Goal: Task Accomplishment & Management: Manage account settings

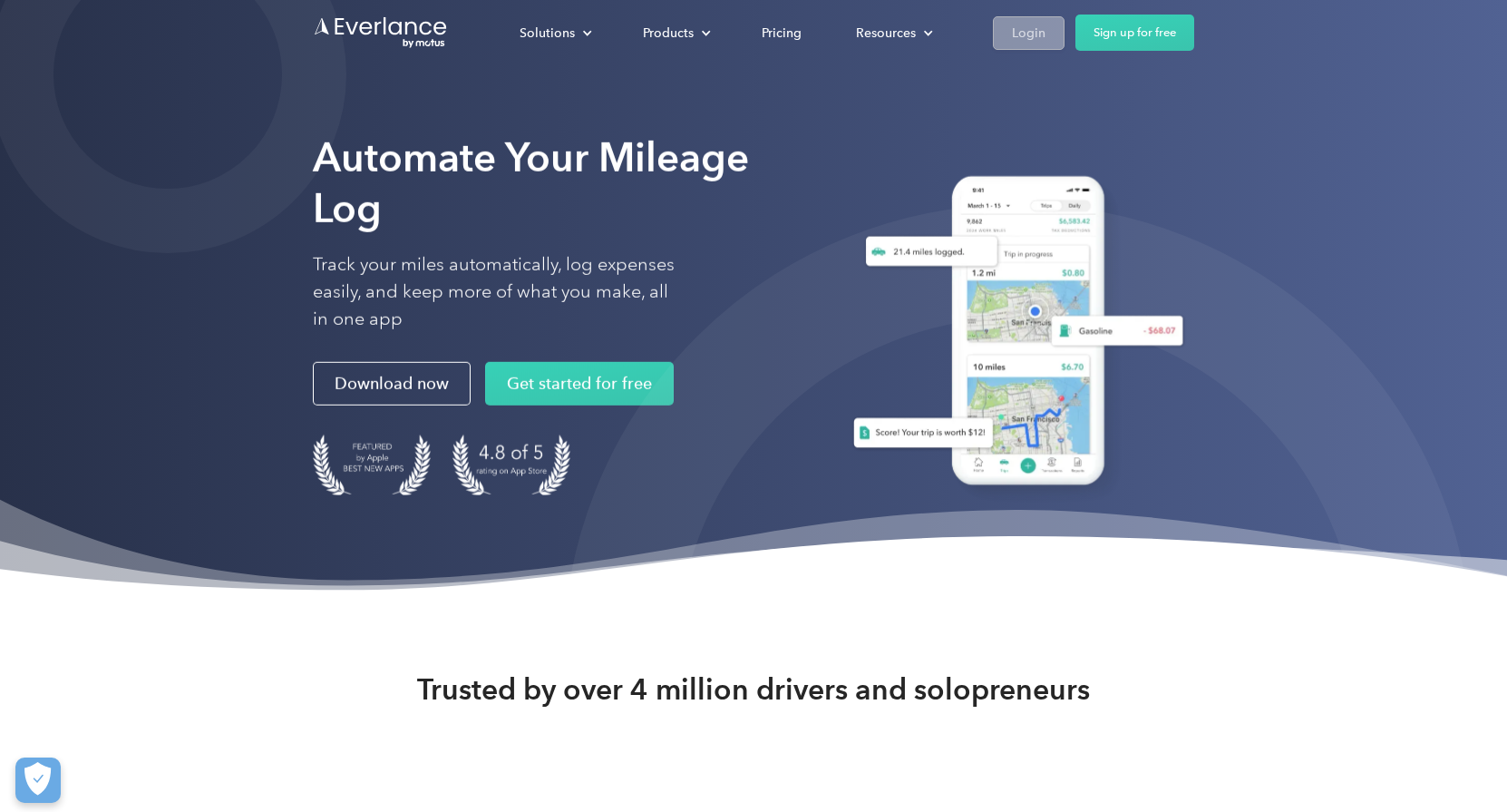
click at [1044, 37] on div "Login" at bounding box center [1029, 33] width 34 height 23
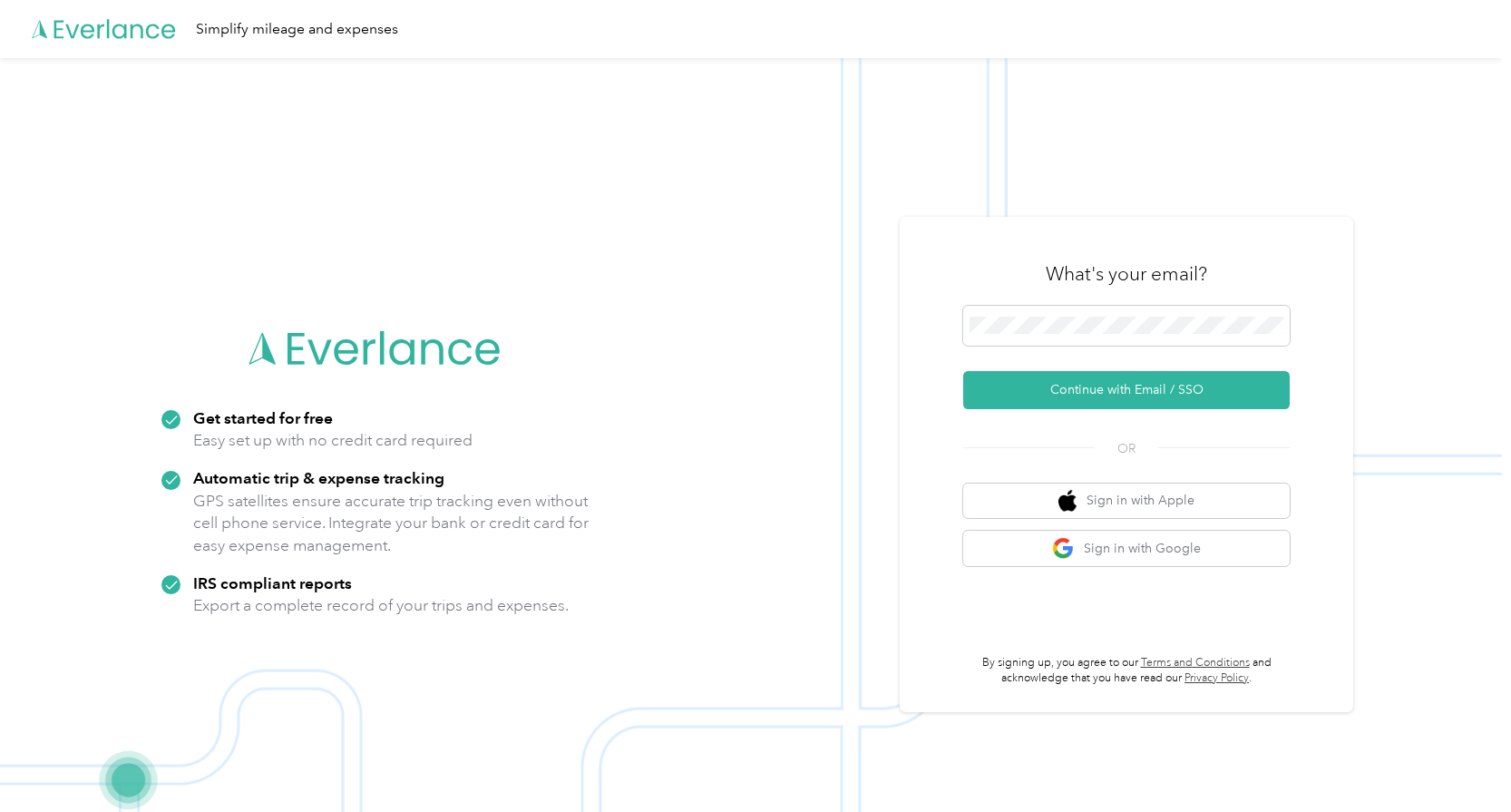
click at [1040, 349] on div at bounding box center [1126, 328] width 327 height 47
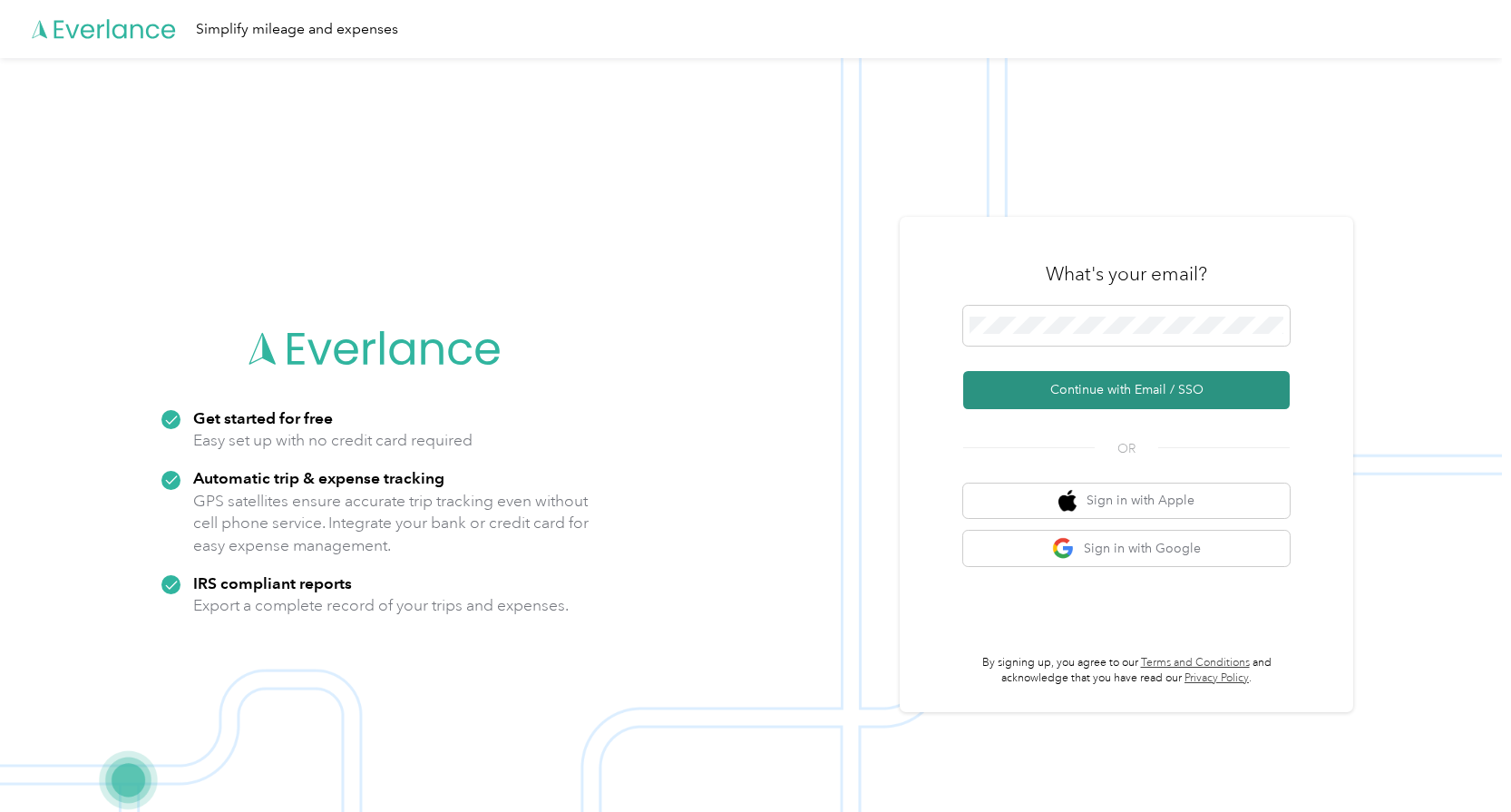
click at [1041, 386] on button "Continue with Email / SSO" at bounding box center [1126, 390] width 327 height 38
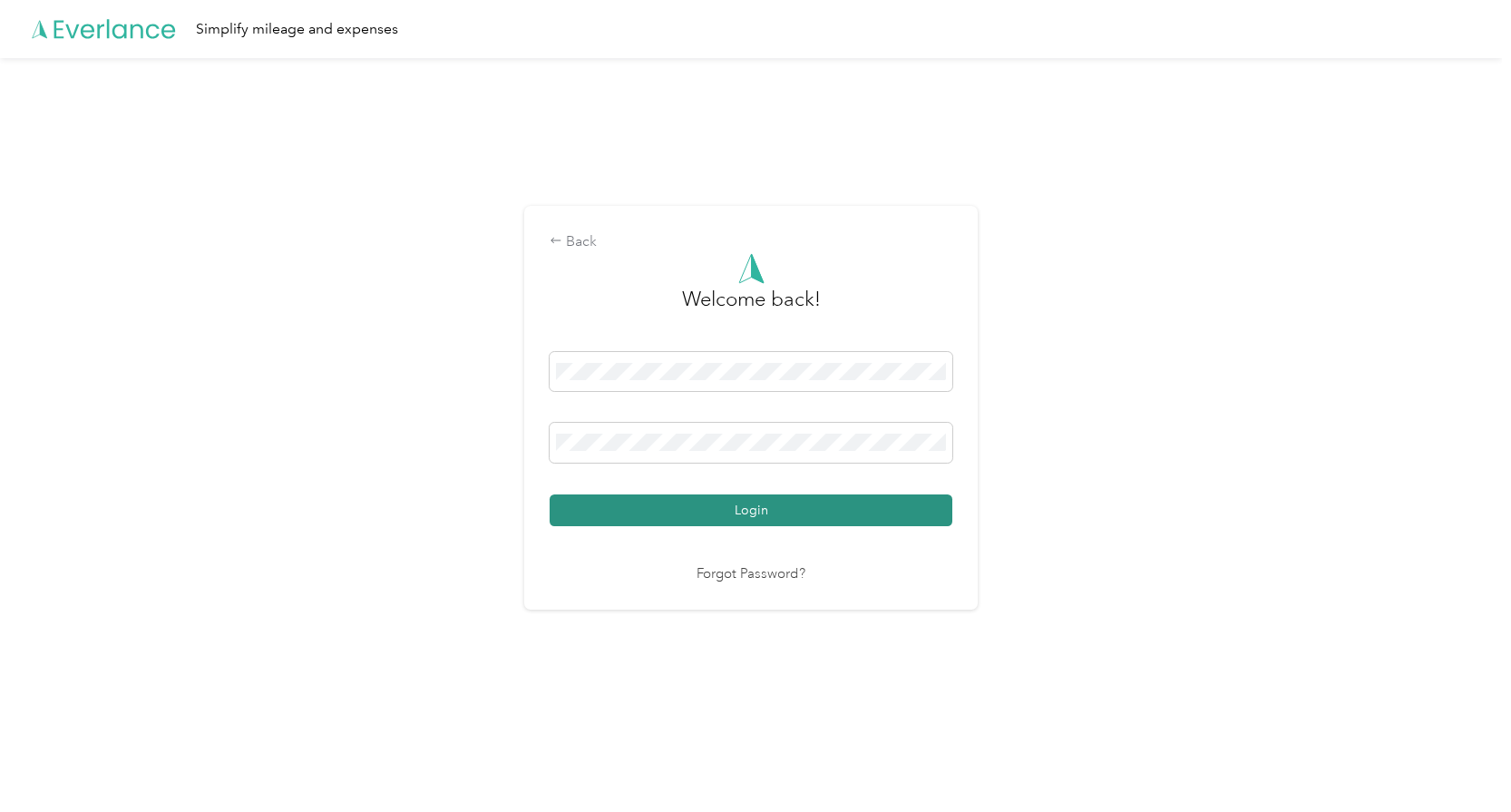
click at [752, 507] on button "Login" at bounding box center [751, 510] width 402 height 32
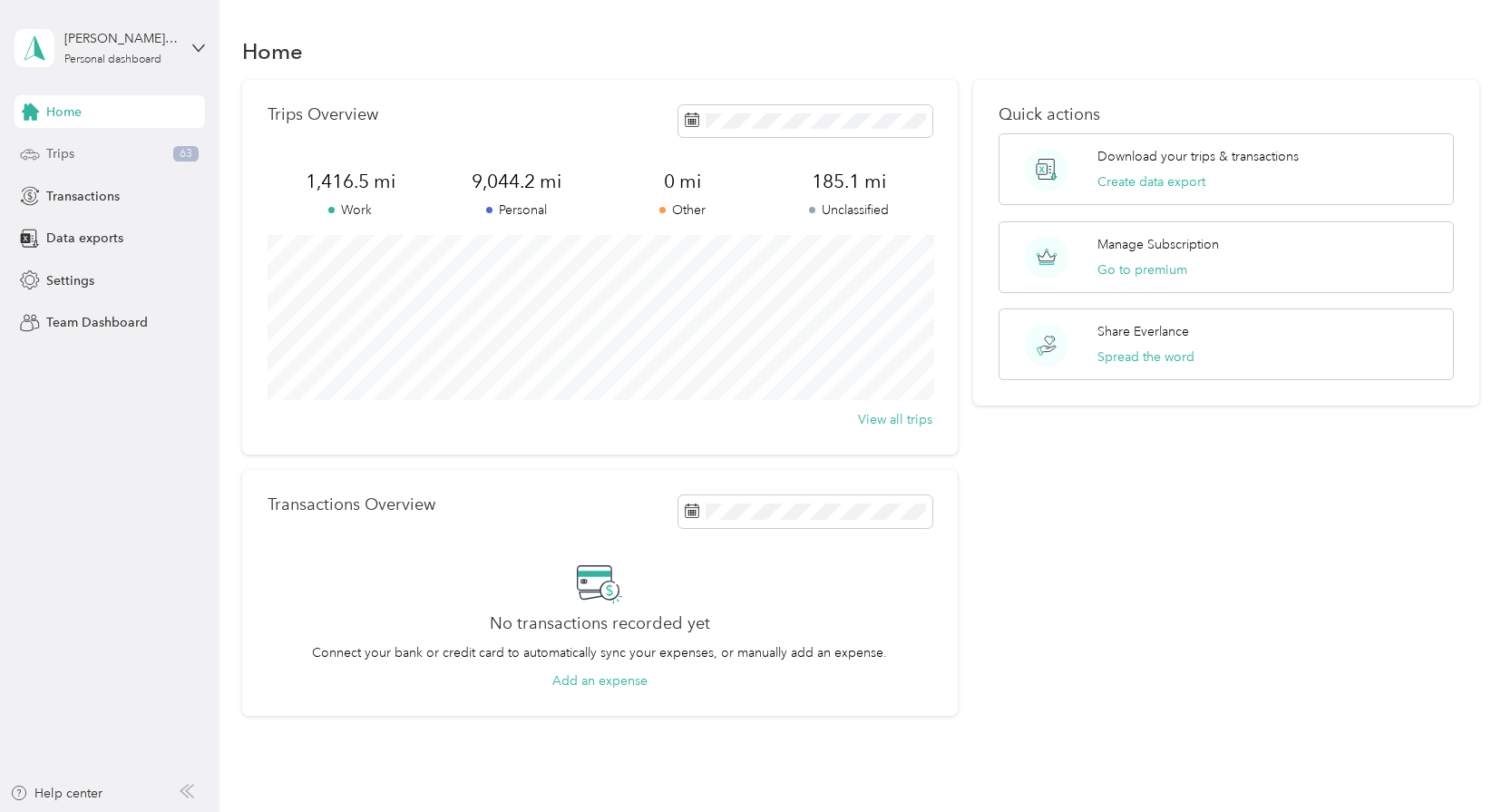
click at [112, 147] on div "Trips 63" at bounding box center [110, 155] width 190 height 33
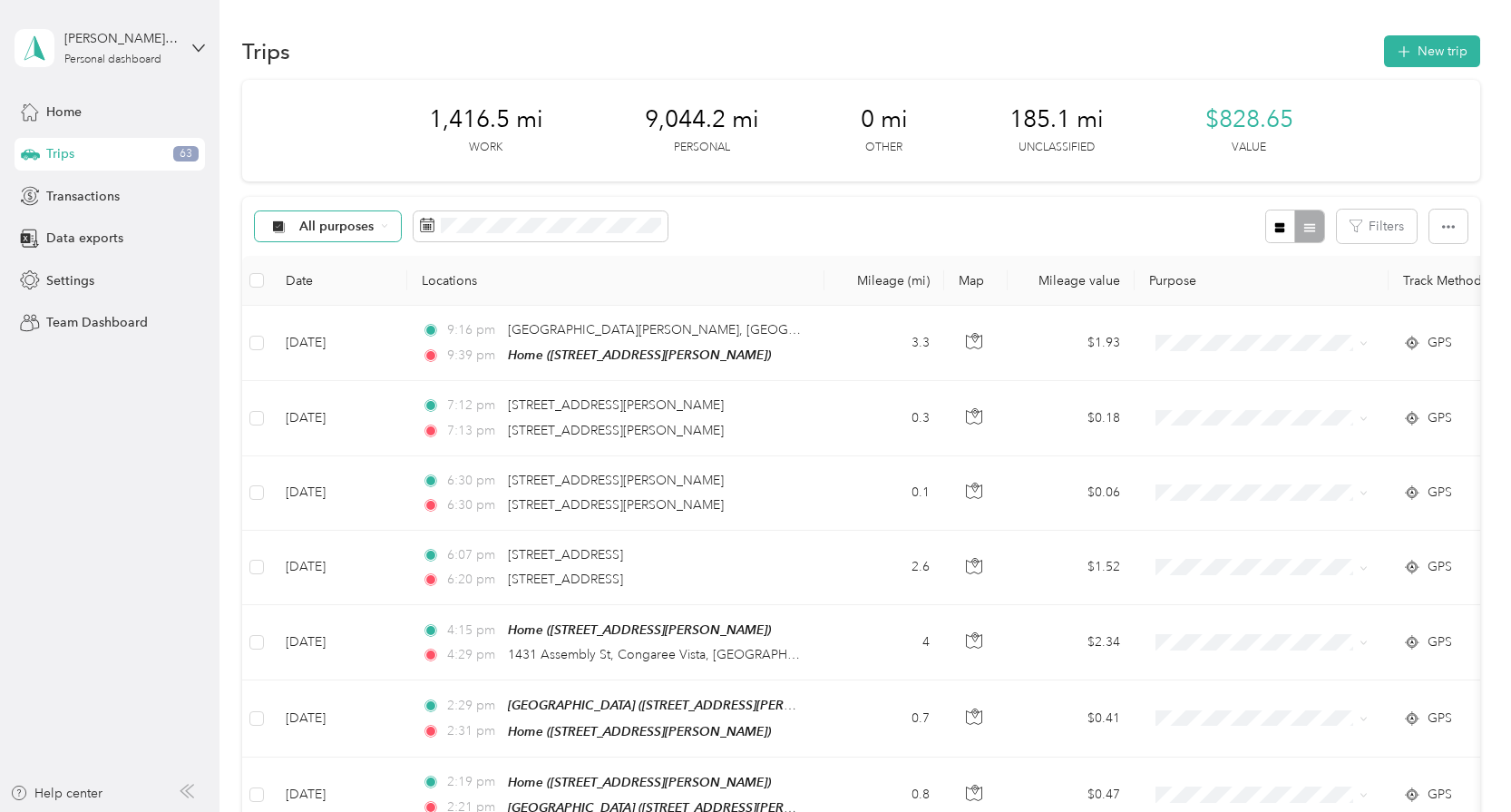
click at [326, 225] on span "All purposes" at bounding box center [337, 227] width 75 height 13
click at [336, 291] on li "Unclassified" at bounding box center [381, 280] width 252 height 32
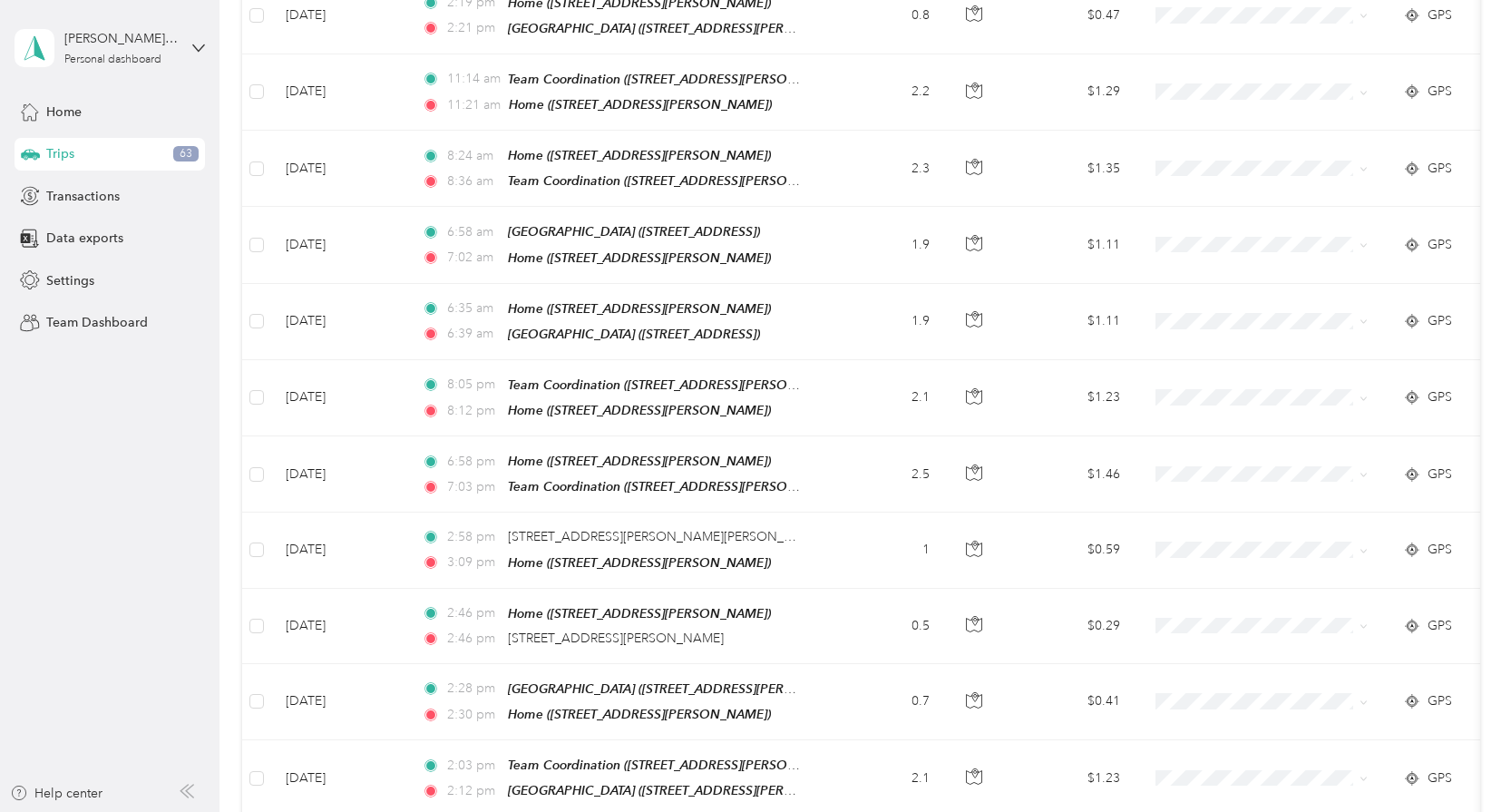
scroll to position [1677, 0]
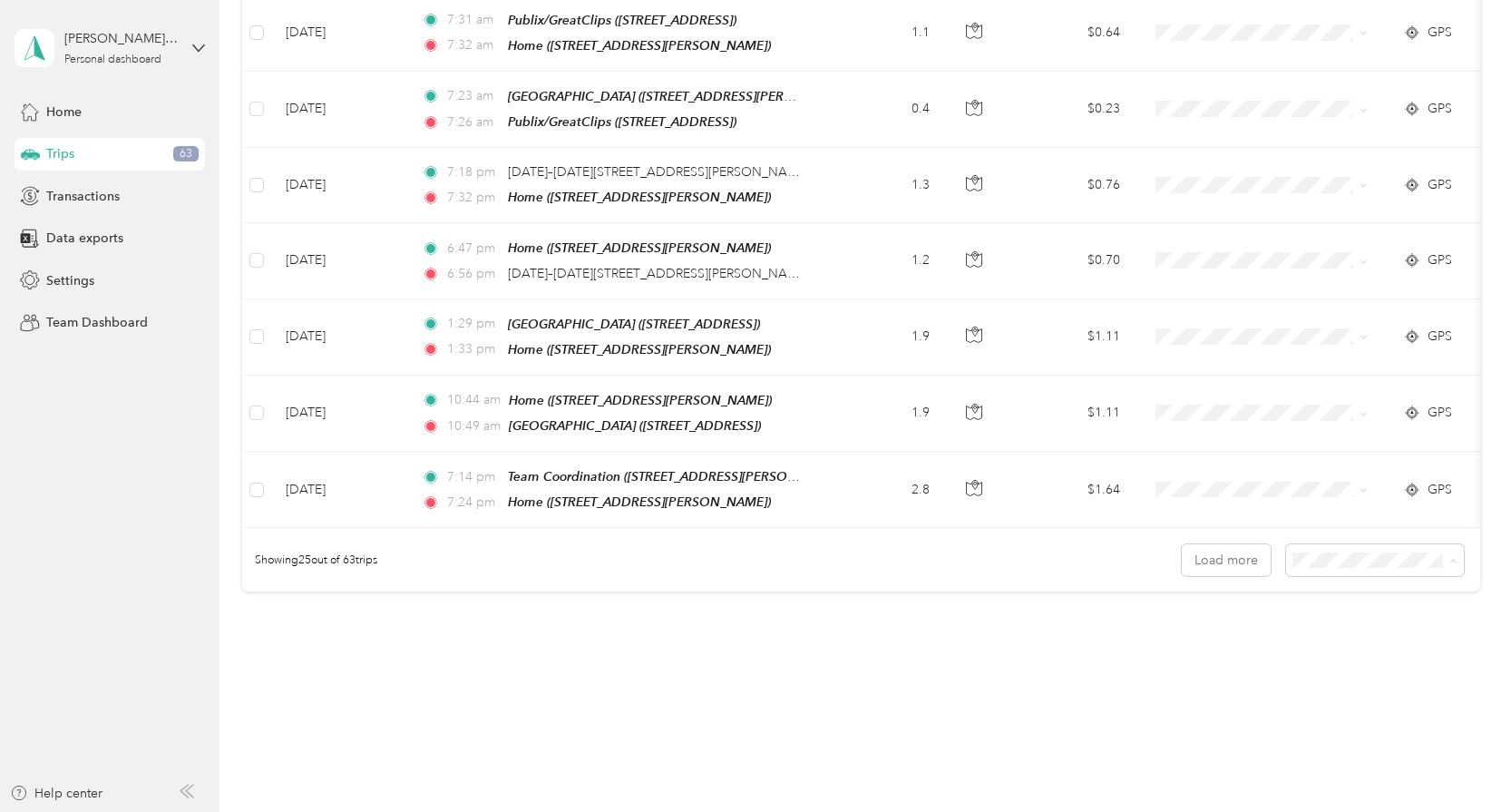
click at [1325, 616] on div "100 per load" at bounding box center [1379, 625] width 153 height 19
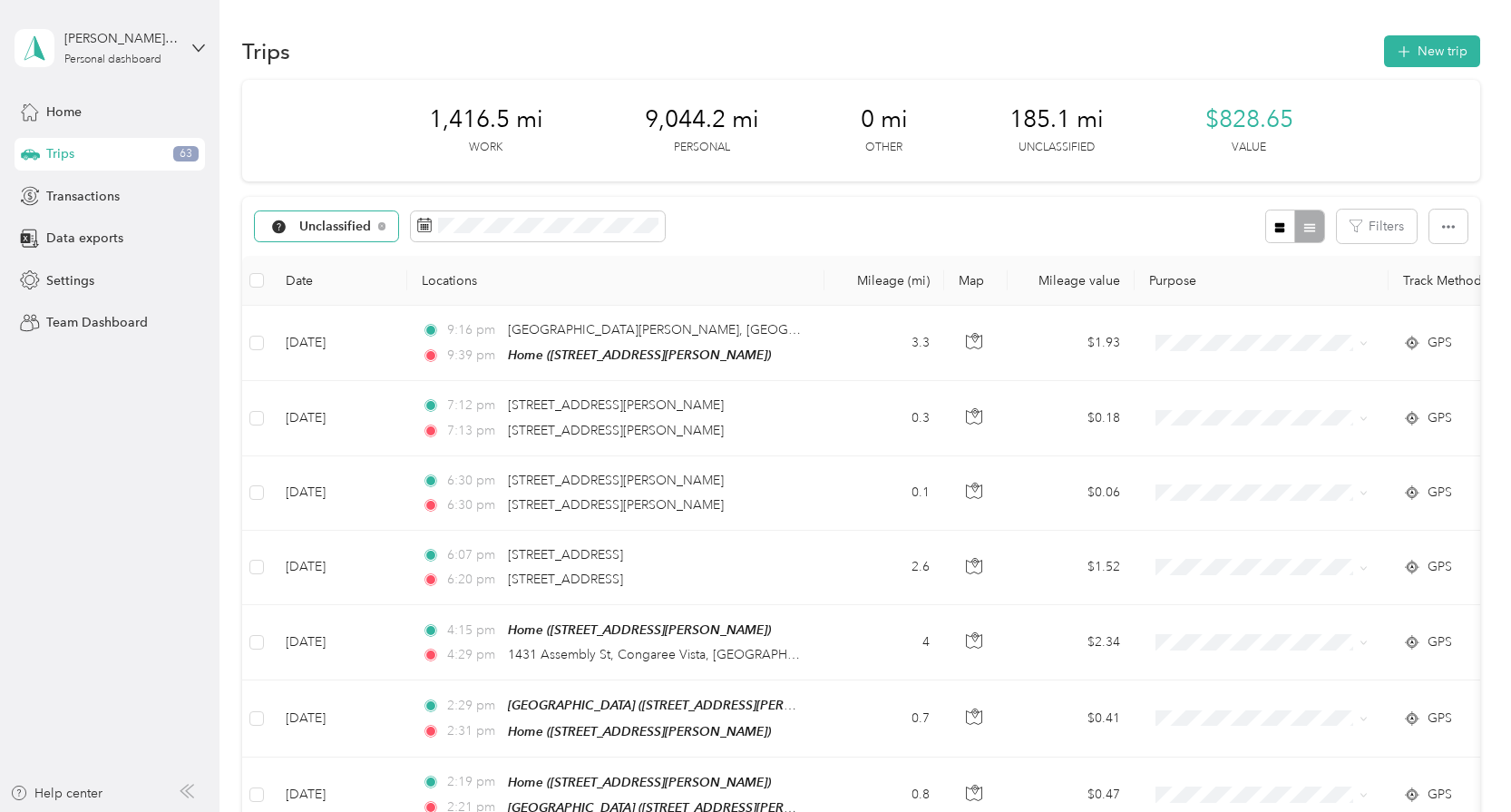
click at [345, 219] on div "Unclassified" at bounding box center [327, 227] width 145 height 31
click at [369, 350] on span "Personal" at bounding box center [396, 349] width 194 height 19
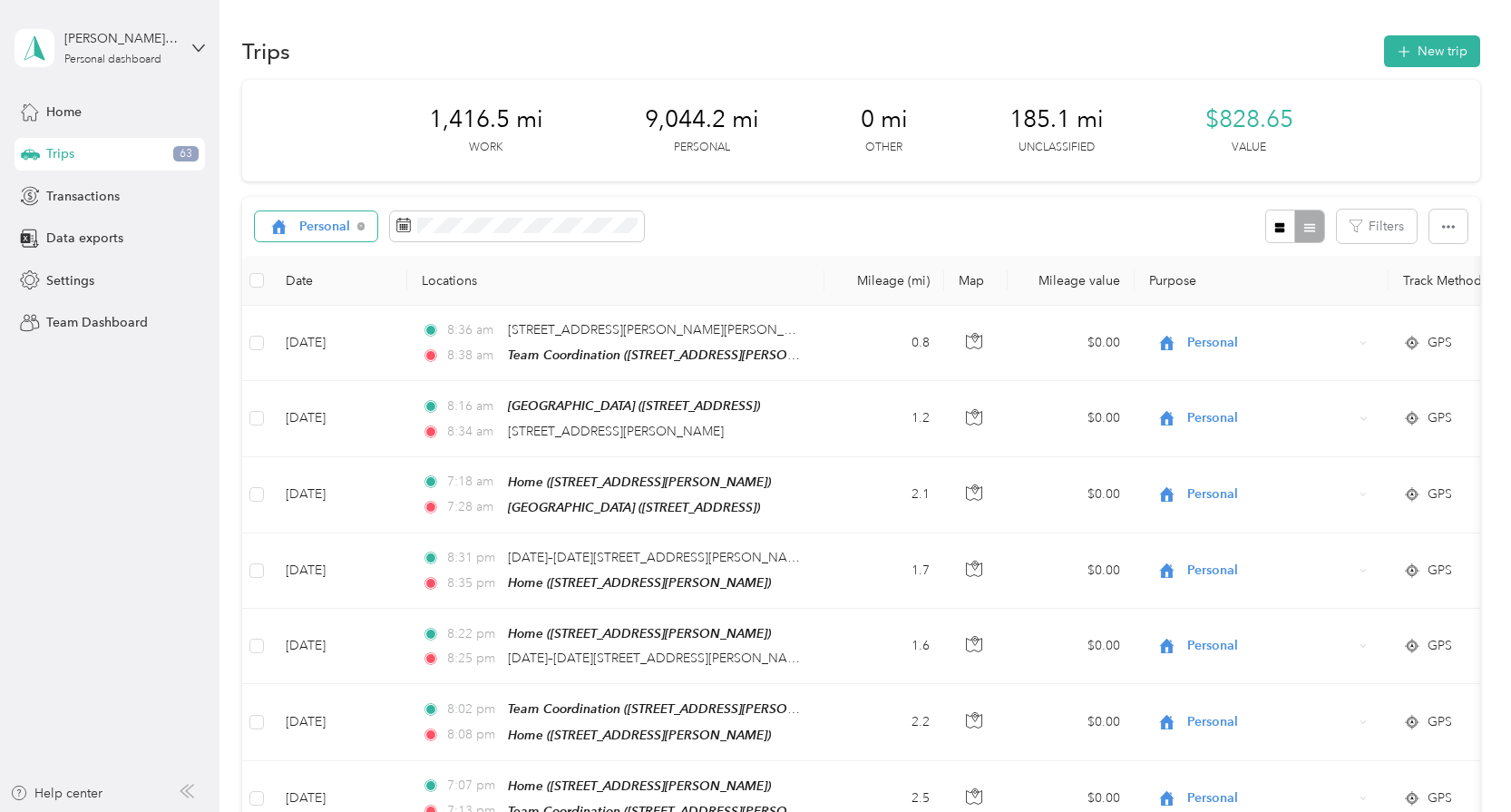
click at [309, 227] on span "Personal" at bounding box center [325, 227] width 52 height 13
click at [339, 296] on li "Unclassified" at bounding box center [381, 290] width 252 height 32
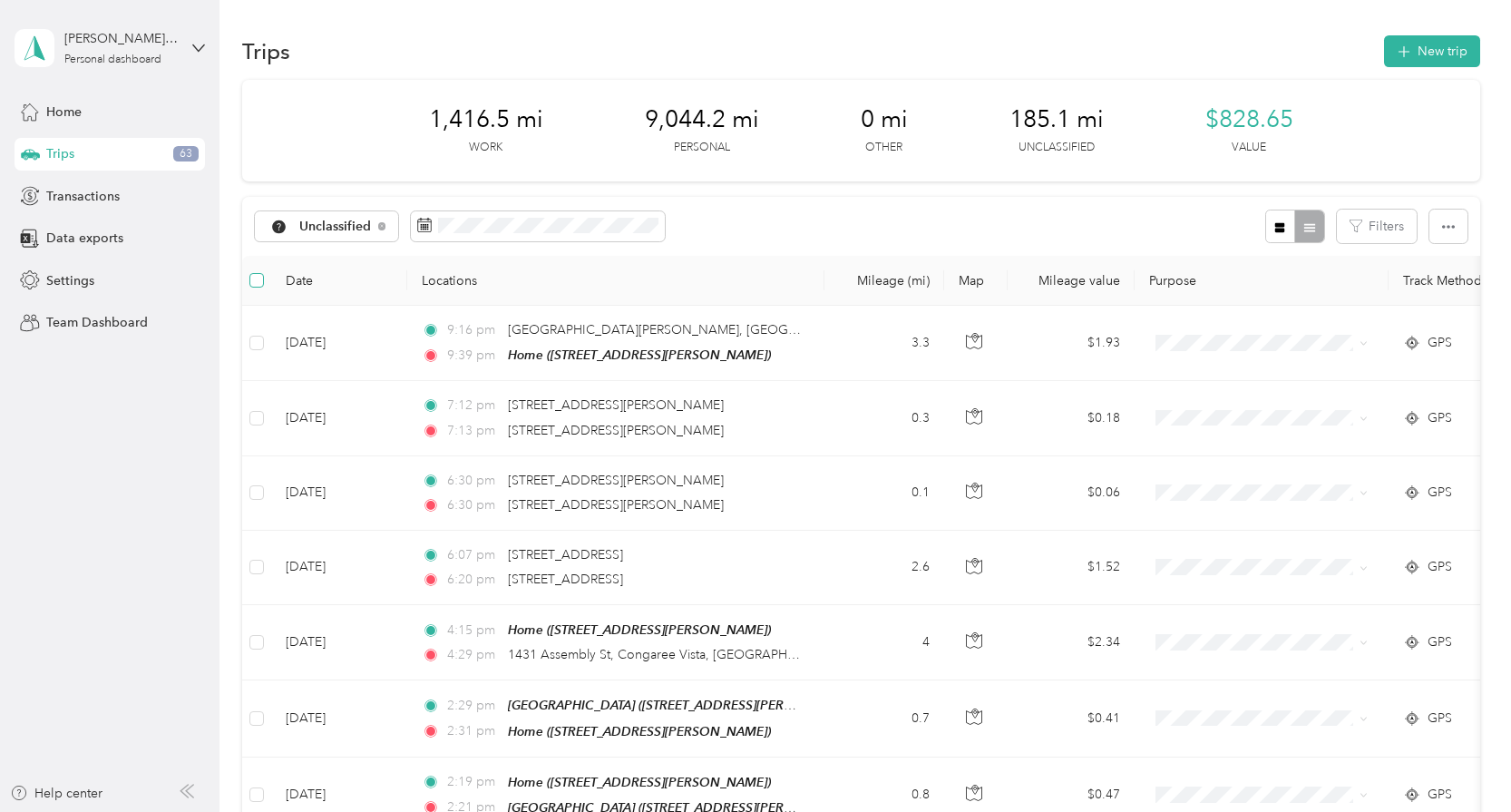
click at [254, 286] on label at bounding box center [257, 281] width 15 height 20
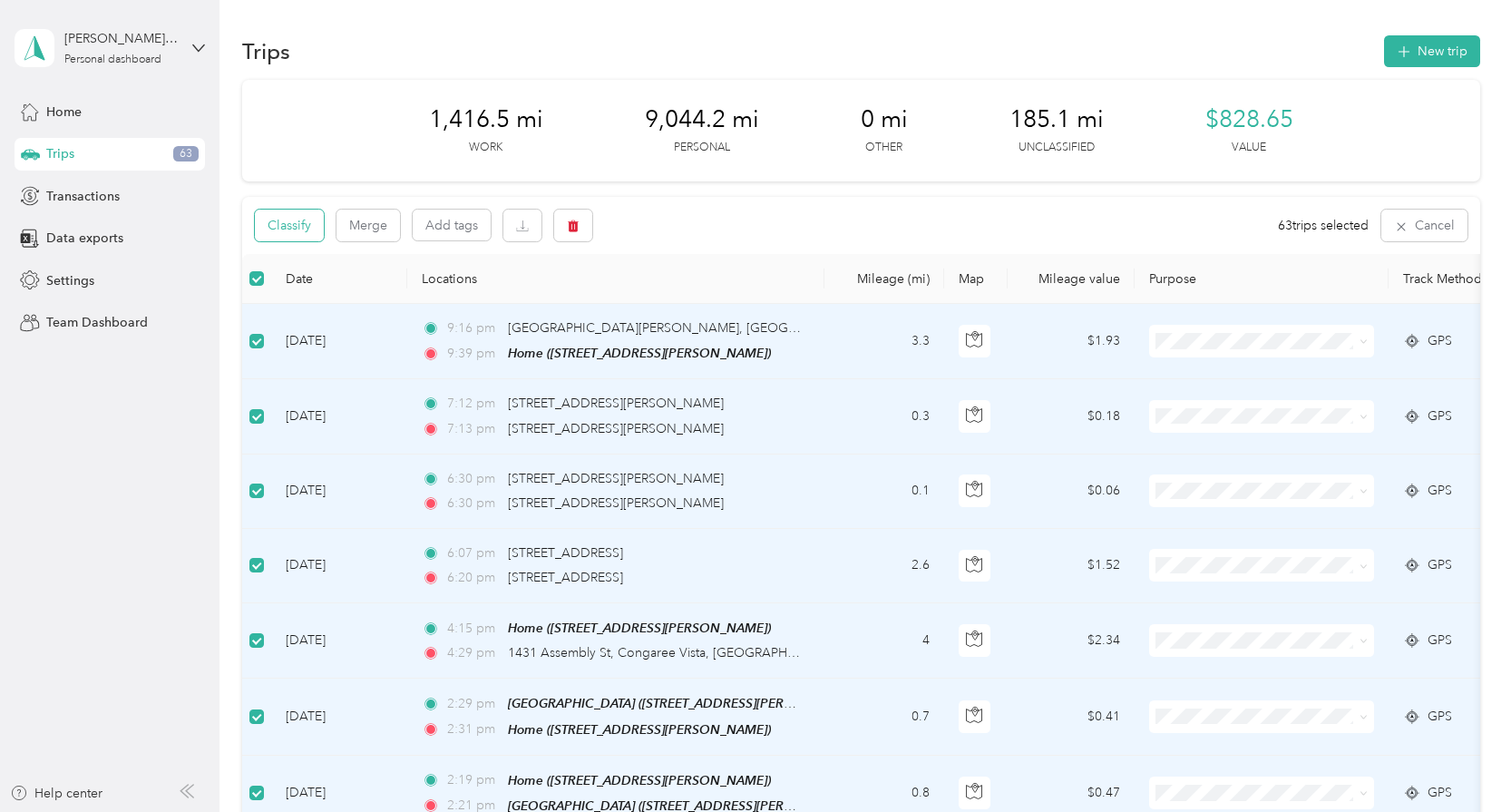
click at [285, 224] on button "Classify" at bounding box center [289, 225] width 69 height 32
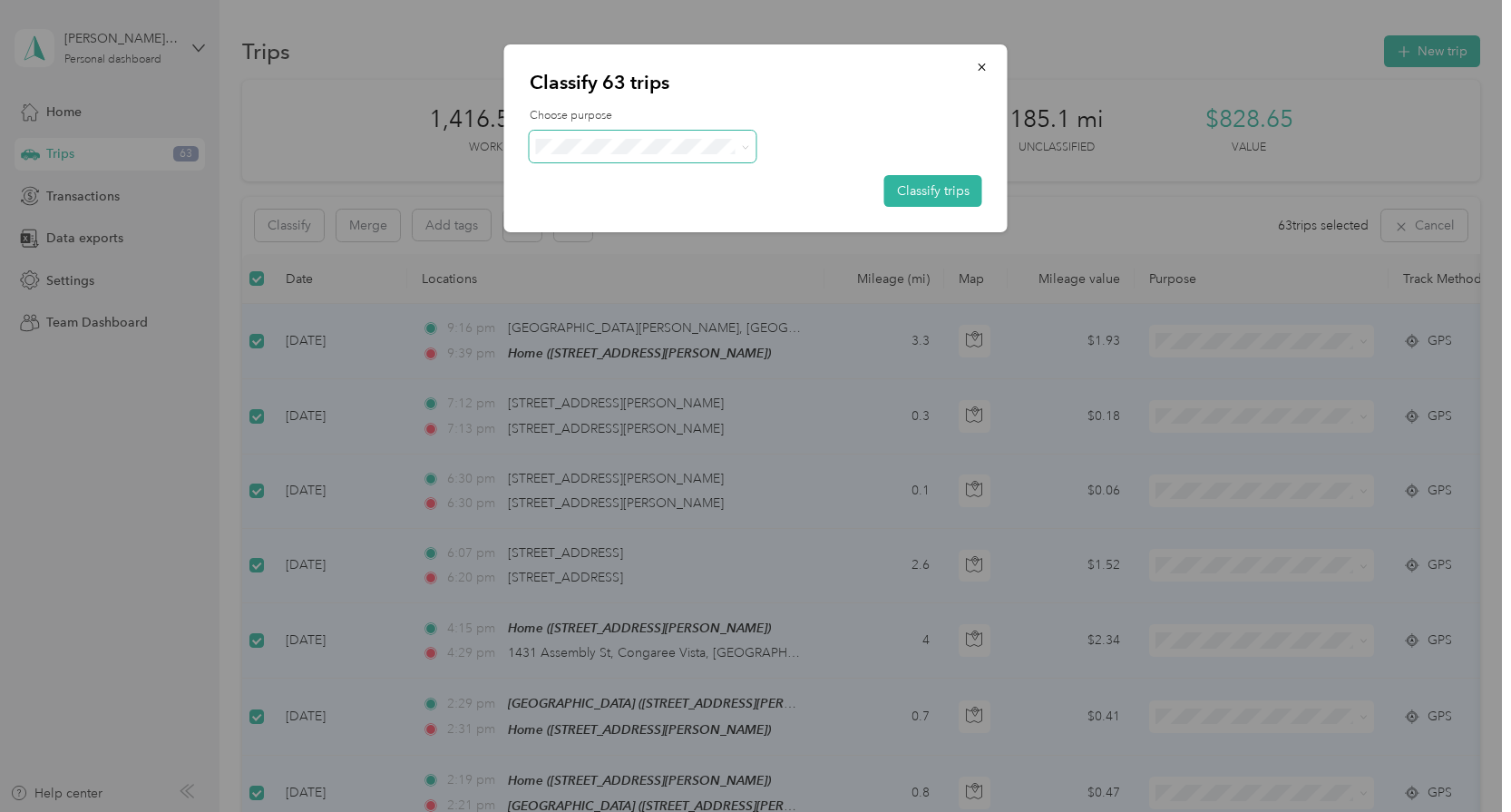
click at [638, 155] on span at bounding box center [643, 146] width 227 height 32
click at [617, 202] on span "Personal" at bounding box center [671, 210] width 194 height 19
click at [943, 200] on button "Classify trips" at bounding box center [933, 190] width 98 height 32
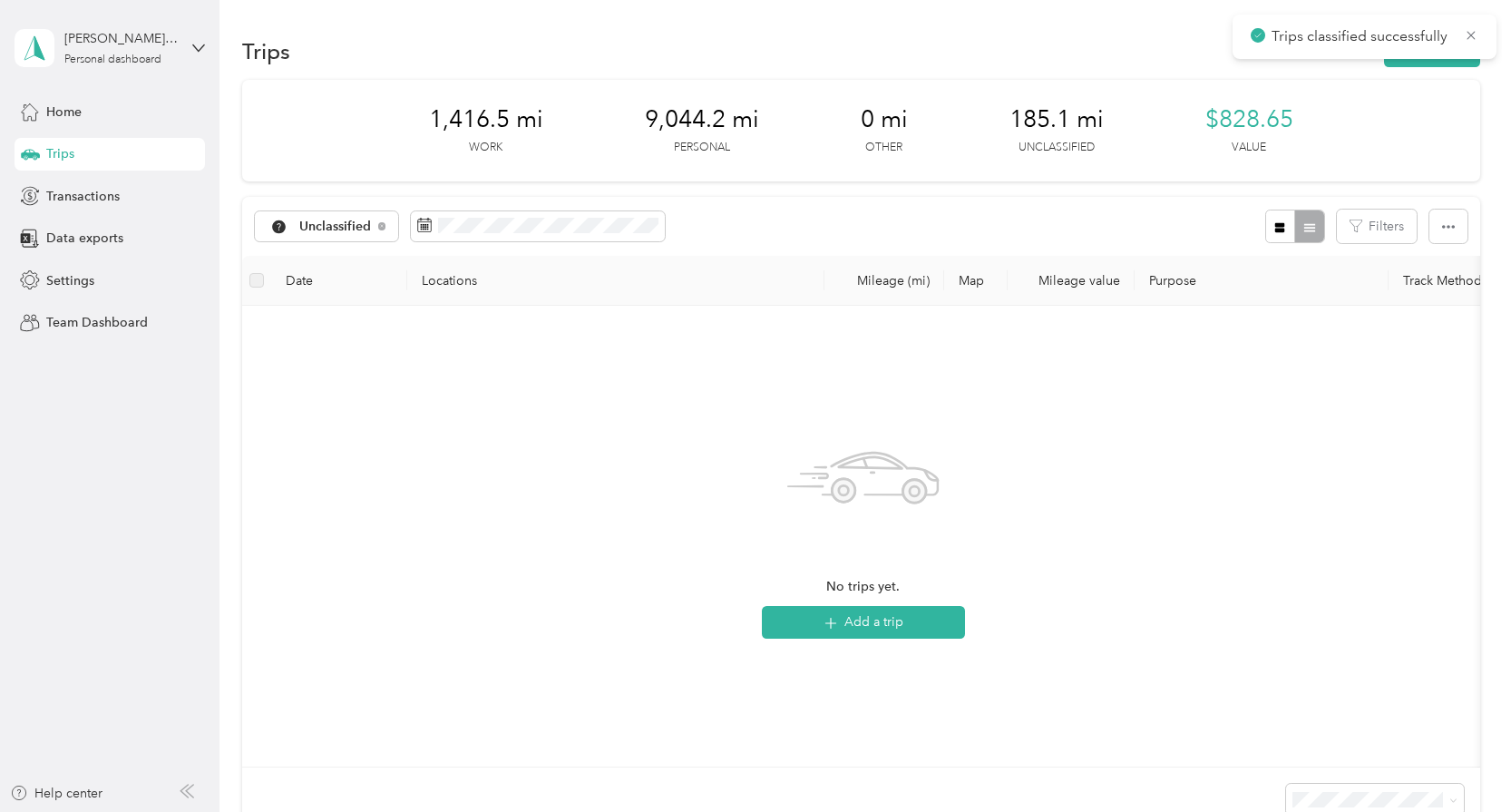
click at [1475, 44] on span "Trips classified successfully" at bounding box center [1365, 37] width 228 height 23
click at [1474, 37] on icon at bounding box center [1472, 36] width 15 height 16
